Goal: Information Seeking & Learning: Learn about a topic

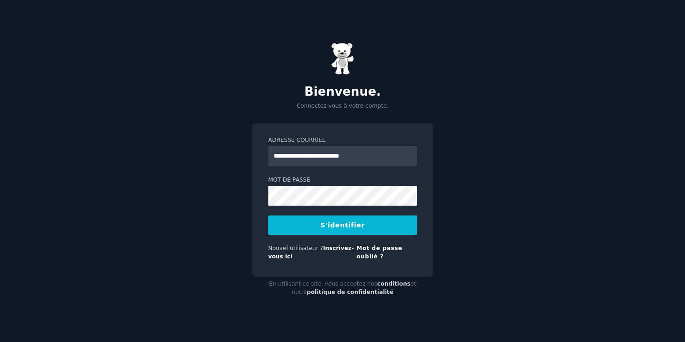
click at [345, 231] on button "S'identifier" at bounding box center [342, 224] width 149 height 19
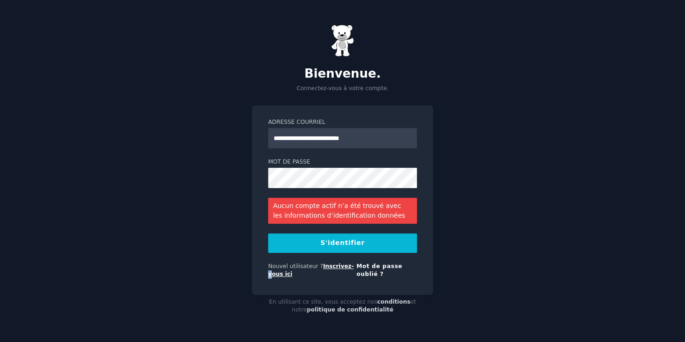
drag, startPoint x: 344, startPoint y: 261, endPoint x: 339, endPoint y: 267, distance: 7.8
click at [340, 266] on form "**********" at bounding box center [342, 200] width 149 height 164
click at [338, 268] on link "Inscrivez-vous ici" at bounding box center [310, 270] width 85 height 15
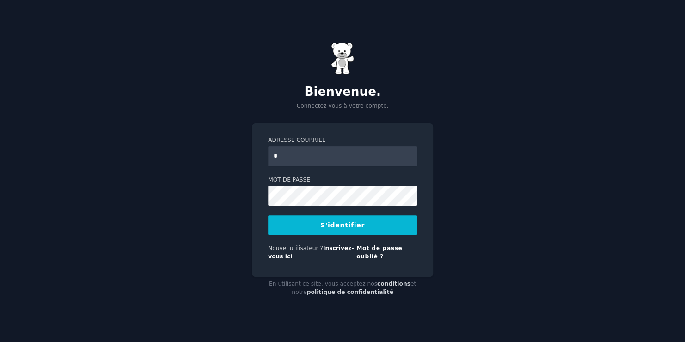
type input "**********"
click at [405, 225] on button "S'identifier" at bounding box center [342, 224] width 149 height 19
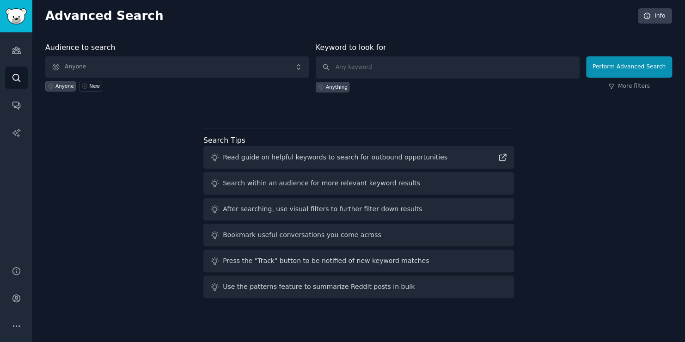
drag, startPoint x: 373, startPoint y: 239, endPoint x: 400, endPoint y: 227, distance: 29.4
click at [378, 237] on div "Bookmark useful conversations you come across" at bounding box center [358, 235] width 310 height 23
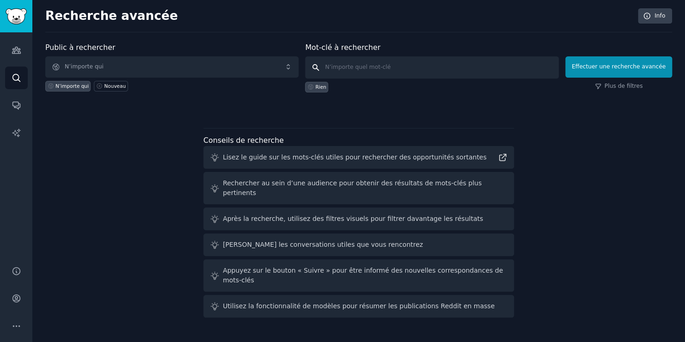
click at [378, 70] on input "text" at bounding box center [431, 67] width 253 height 22
type input "marketing digitale"
click at [635, 63] on button "Effectuer une recherche avancée" at bounding box center [618, 66] width 107 height 21
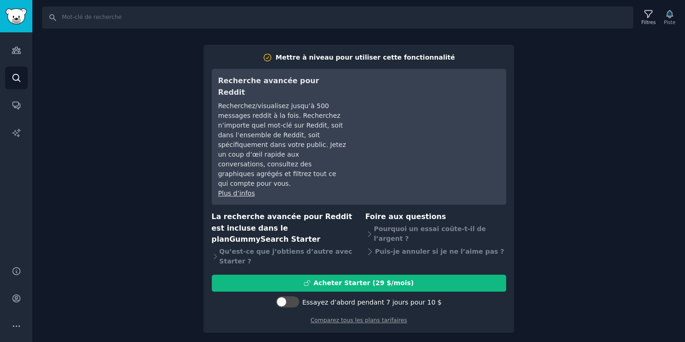
click at [682, 176] on div "Rechercher Filtres Piste Mettre à niveau pour utiliser cette fonctionnalité Rec…" at bounding box center [358, 171] width 652 height 342
click at [640, 154] on div "Rechercher Filtres Piste Mettre à niveau pour utiliser cette fonctionnalité Rec…" at bounding box center [358, 171] width 652 height 342
click at [631, 153] on div "Rechercher Filtres Piste Mettre à niveau pour utiliser cette fonctionnalité Rec…" at bounding box center [358, 171] width 652 height 342
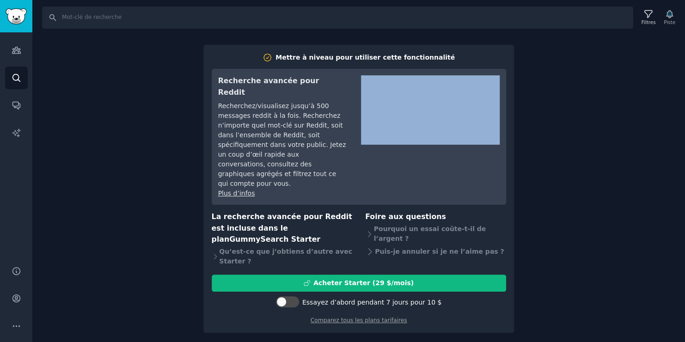
click at [631, 153] on div "Rechercher Filtres Piste Mettre à niveau pour utiliser cette fonctionnalité Rec…" at bounding box center [358, 171] width 652 height 342
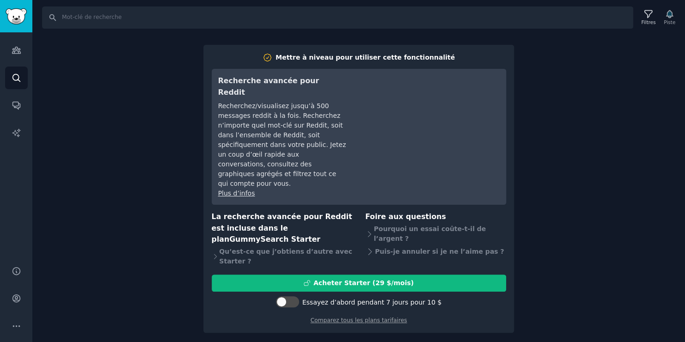
click at [111, 159] on div "Rechercher Filtres Piste Mettre à niveau pour utiliser cette fonctionnalité Rec…" at bounding box center [358, 171] width 652 height 342
click at [13, 83] on link "Rechercher" at bounding box center [16, 78] width 23 height 23
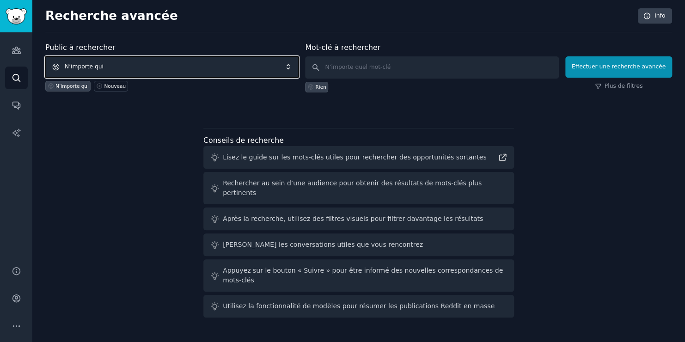
click at [194, 72] on span "N’importe qui" at bounding box center [171, 66] width 253 height 21
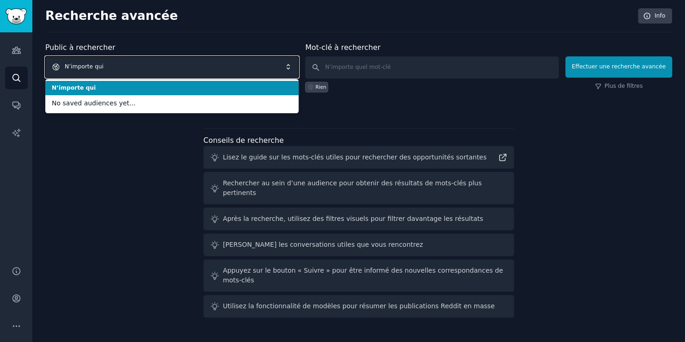
click at [194, 72] on span "N’importe qui" at bounding box center [171, 66] width 253 height 21
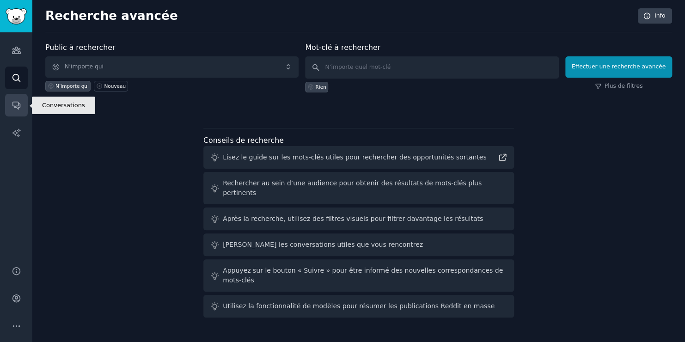
click at [17, 105] on icon "Barre latérale" at bounding box center [15, 105] width 7 height 7
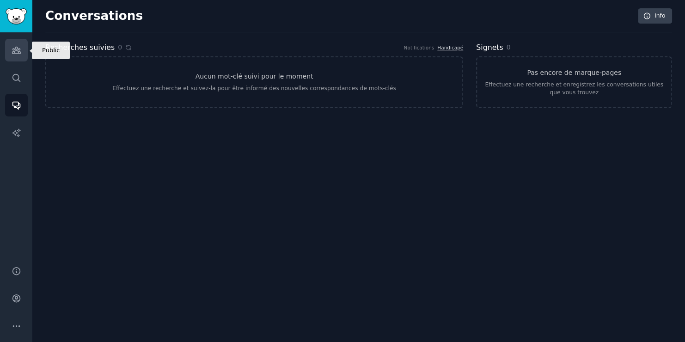
click at [15, 49] on icon "Barre latérale" at bounding box center [16, 50] width 8 height 6
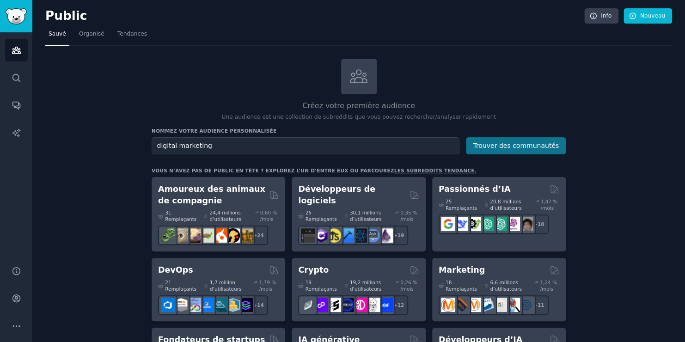
type input "digital marketing"
click at [518, 152] on button "Trouver des communautés" at bounding box center [516, 145] width 100 height 17
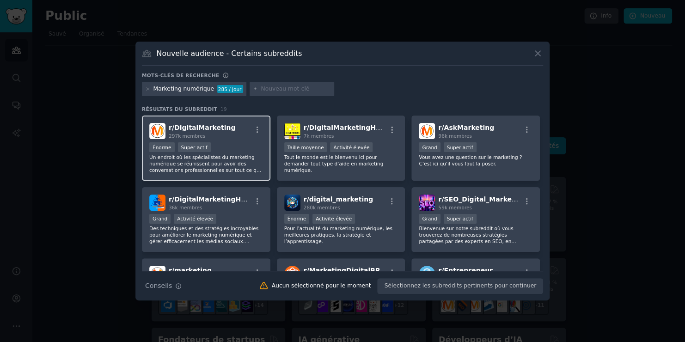
click at [206, 164] on p "Un endroit où les spécialistes du marketing numérique se réunissent pour avoir …" at bounding box center [206, 163] width 114 height 19
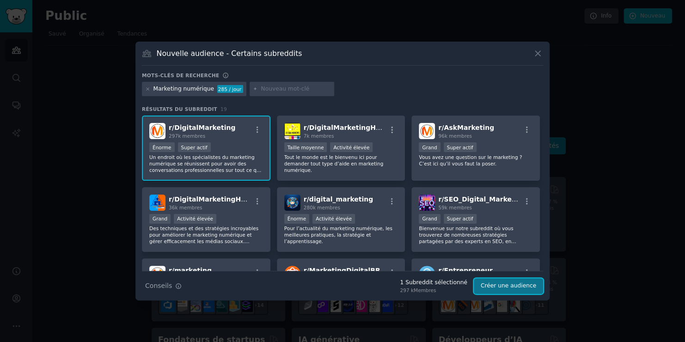
click at [534, 283] on button "Créer une audience" at bounding box center [507, 286] width 69 height 16
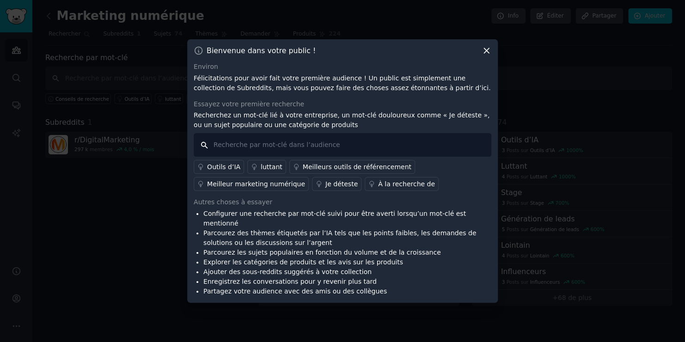
click at [342, 142] on input "text" at bounding box center [342, 145] width 297 height 24
drag, startPoint x: 342, startPoint y: 142, endPoint x: 305, endPoint y: 148, distance: 37.4
click at [305, 148] on input "text" at bounding box center [342, 145] width 297 height 24
type input "j'en ai marre d'être salarié"
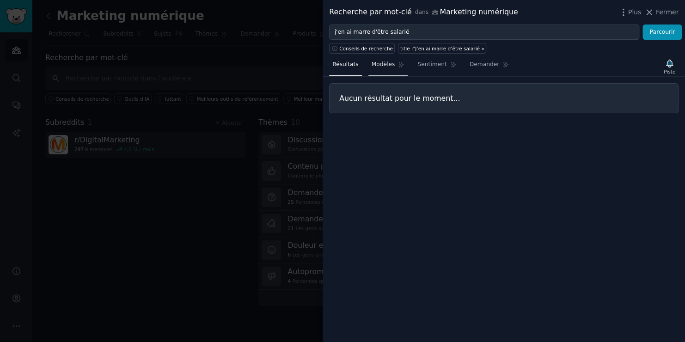
click at [384, 67] on span "Modèles" at bounding box center [383, 65] width 24 height 8
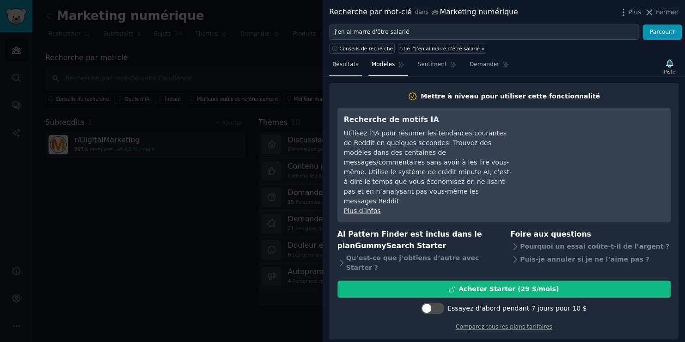
click at [340, 63] on span "Résultats" at bounding box center [345, 65] width 26 height 8
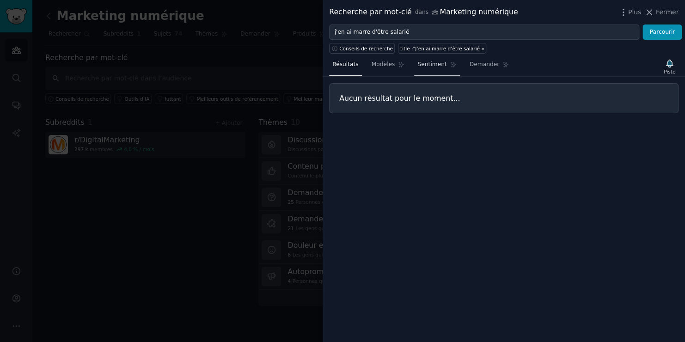
click at [431, 68] on span "Sentiment" at bounding box center [431, 65] width 29 height 8
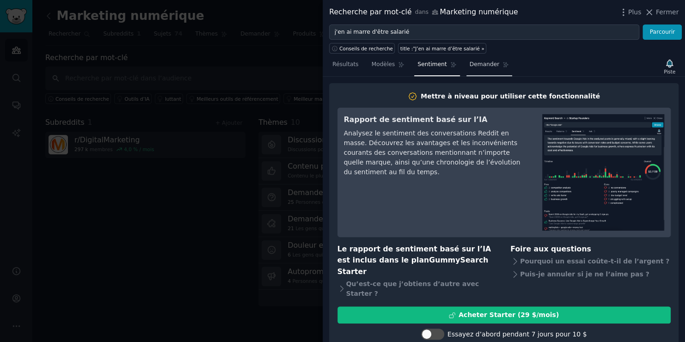
click at [492, 70] on link "Demander" at bounding box center [489, 66] width 46 height 19
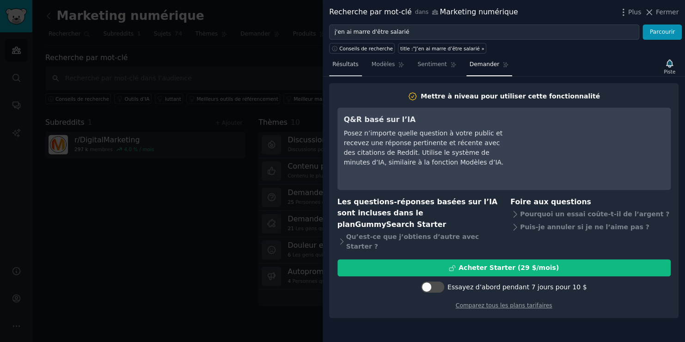
click at [337, 68] on link "Résultats" at bounding box center [345, 66] width 33 height 19
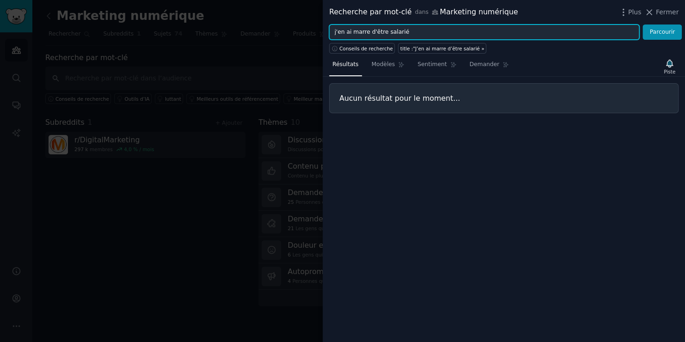
drag, startPoint x: 436, startPoint y: 27, endPoint x: 231, endPoint y: 44, distance: 205.3
click at [231, 44] on div "Recherche par mot-clé dans Marketing numérique Plus Fermer j'en ai marre d'être…" at bounding box center [342, 171] width 685 height 342
paste input "I'm fed up with being an employee"
type input "I'm fed up with being an employee"
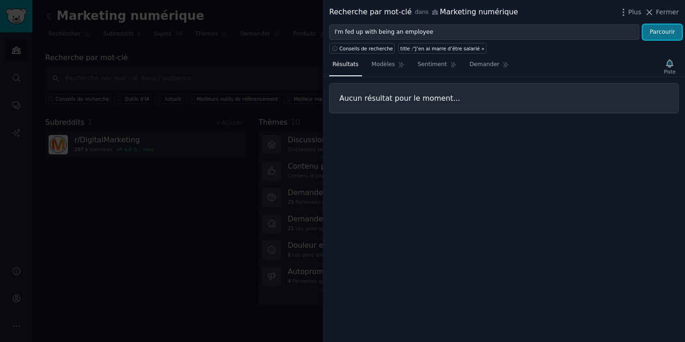
click at [656, 28] on button "Parcourir" at bounding box center [661, 32] width 39 height 16
click at [183, 139] on div at bounding box center [342, 171] width 685 height 342
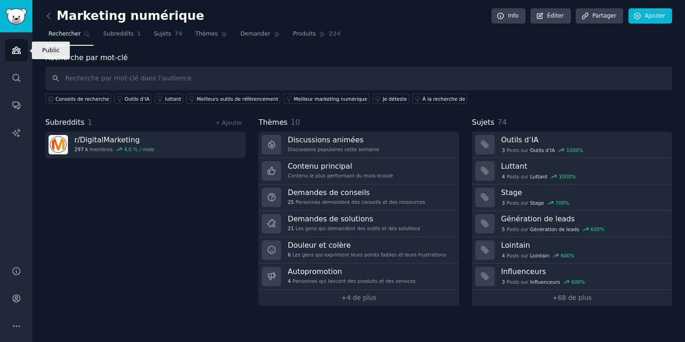
click at [23, 57] on link "Public" at bounding box center [16, 50] width 23 height 23
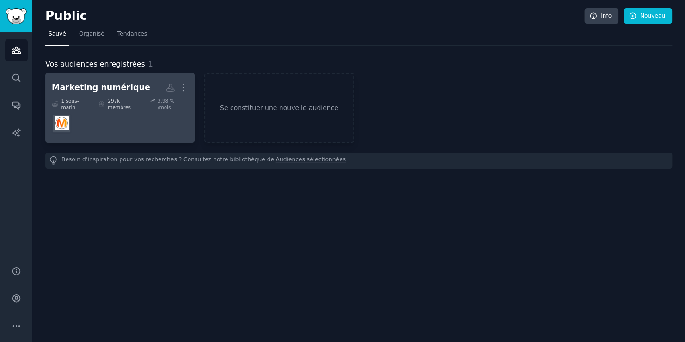
click at [154, 127] on dd at bounding box center [120, 123] width 136 height 26
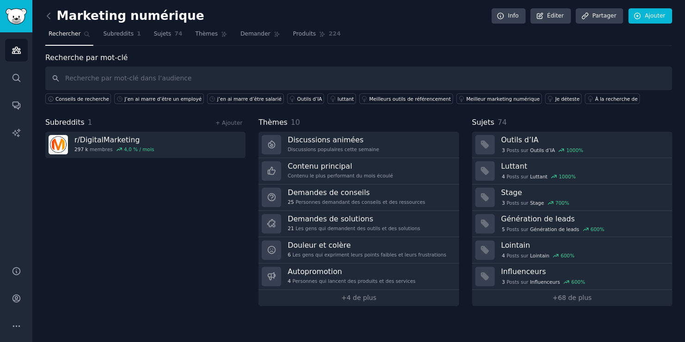
drag, startPoint x: 168, startPoint y: 97, endPoint x: 100, endPoint y: 212, distance: 134.2
click at [100, 212] on div "Subreddits 1 + Ajouter r/ DigitalMarketing 297 k membres 4,0 % / mois" at bounding box center [145, 211] width 200 height 189
click at [161, 42] on link "Sujets 74" at bounding box center [168, 36] width 35 height 19
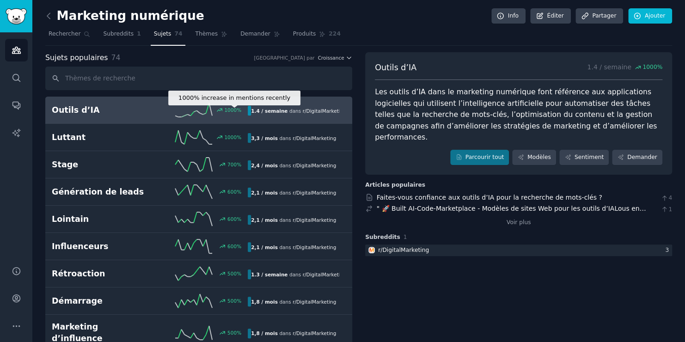
click at [215, 107] on div "1000 %" at bounding box center [228, 110] width 26 height 6
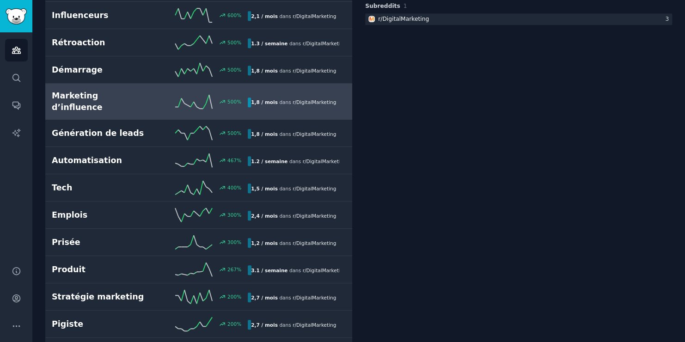
scroll to position [277, 0]
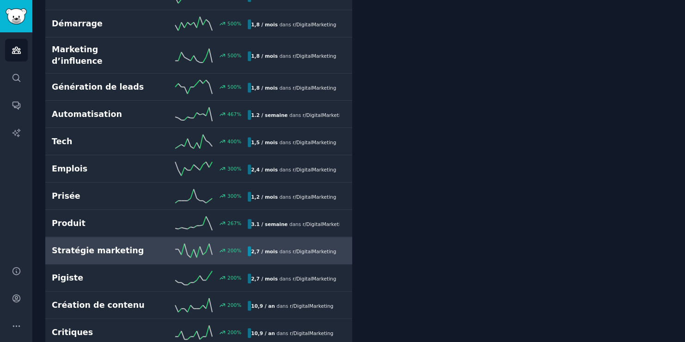
click at [160, 243] on div "200 %" at bounding box center [199, 250] width 98 height 14
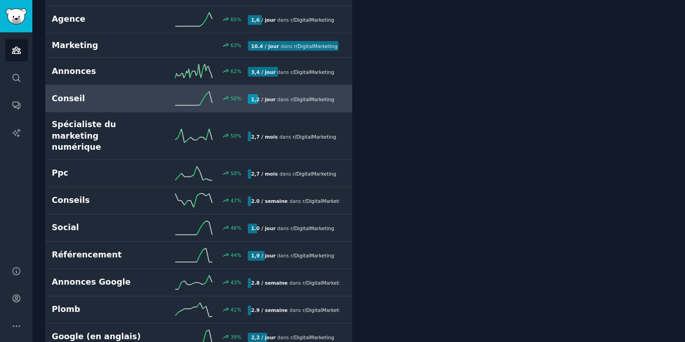
scroll to position [1160, 0]
